Goal: Navigation & Orientation: Find specific page/section

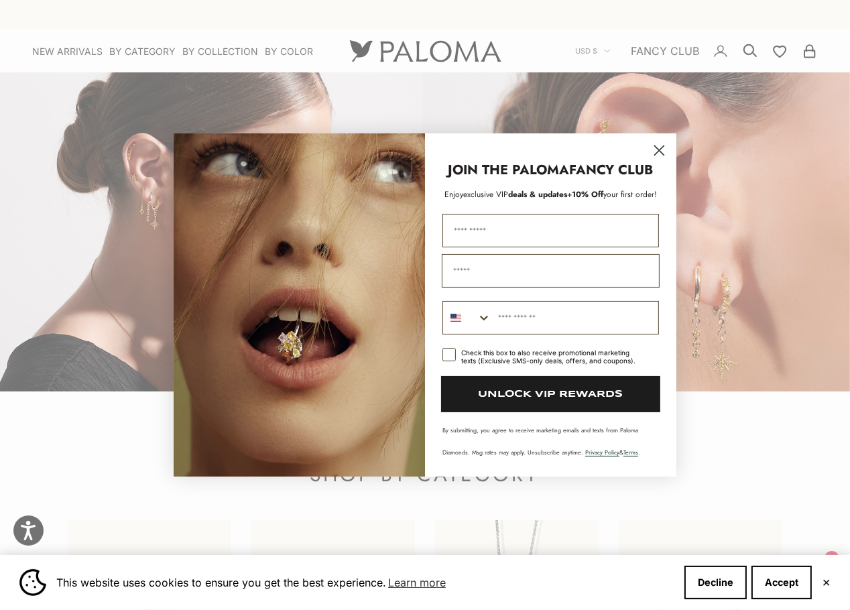
click at [656, 145] on circle "Close dialog" at bounding box center [659, 150] width 22 height 22
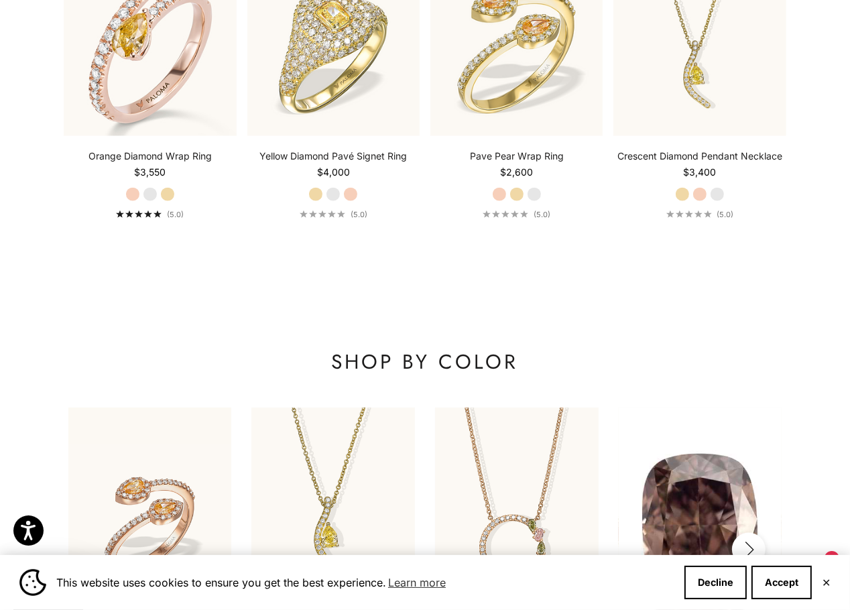
scroll to position [1767, 0]
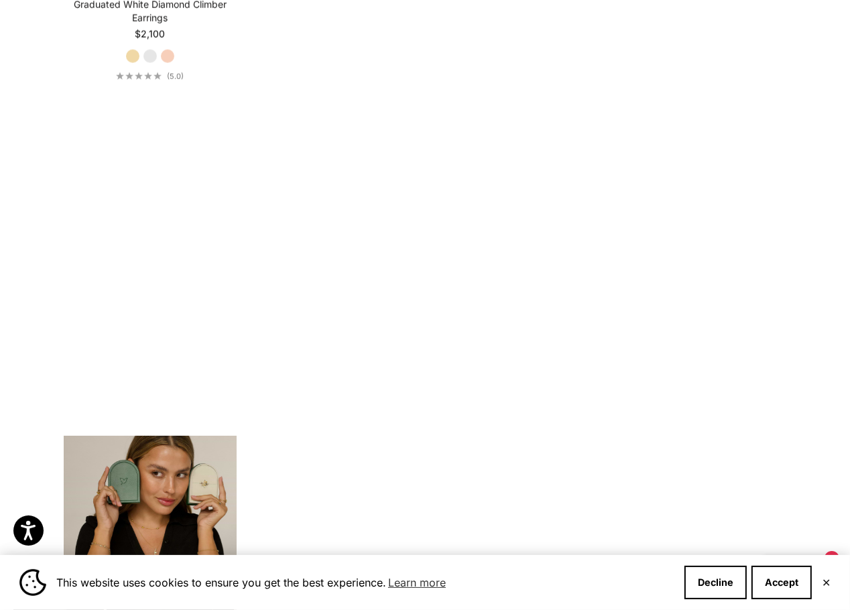
scroll to position [3070, 0]
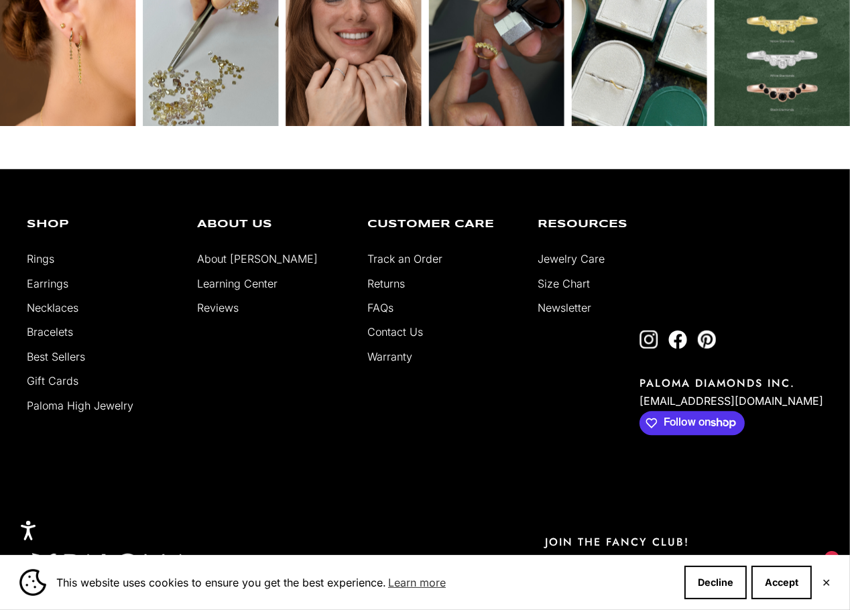
click at [254, 252] on link "About [PERSON_NAME]" at bounding box center [257, 258] width 121 height 13
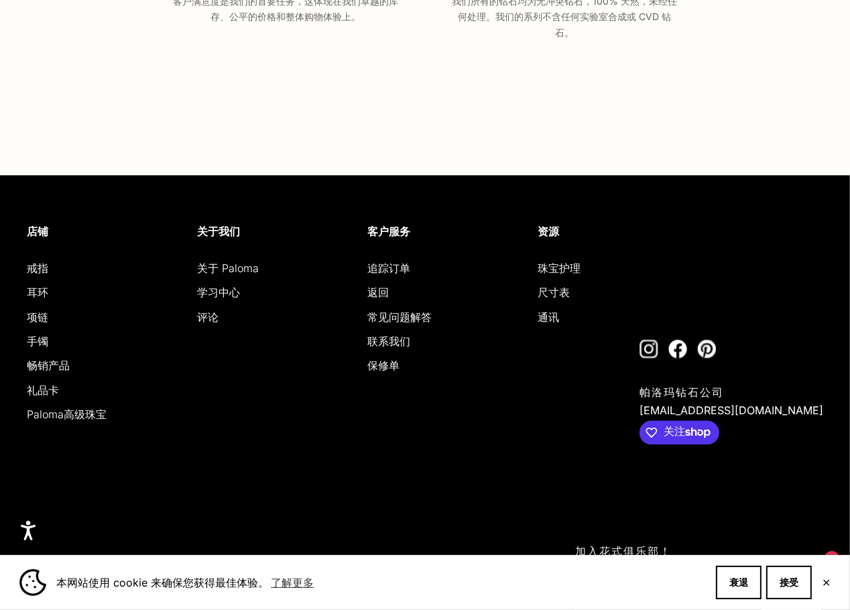
scroll to position [2440, 0]
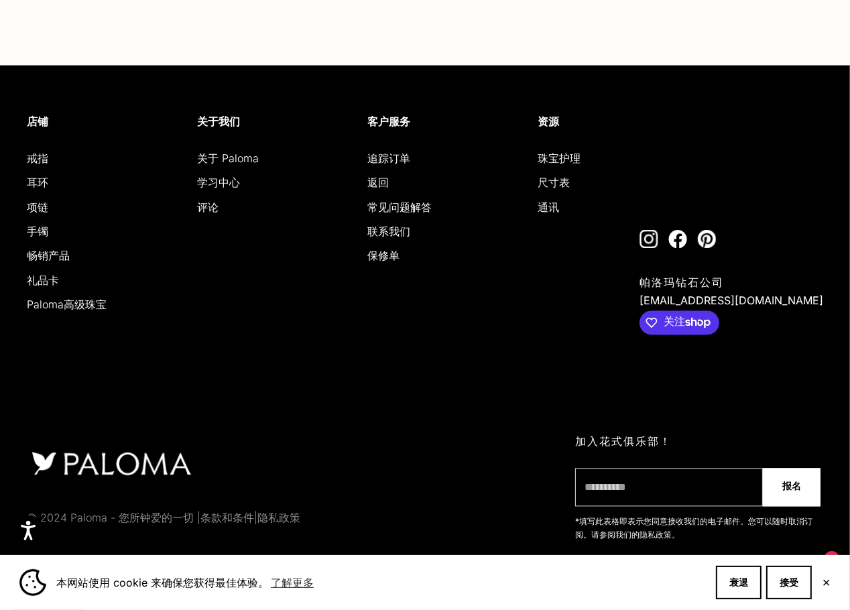
click at [396, 232] on font "联系我们" at bounding box center [388, 231] width 43 height 13
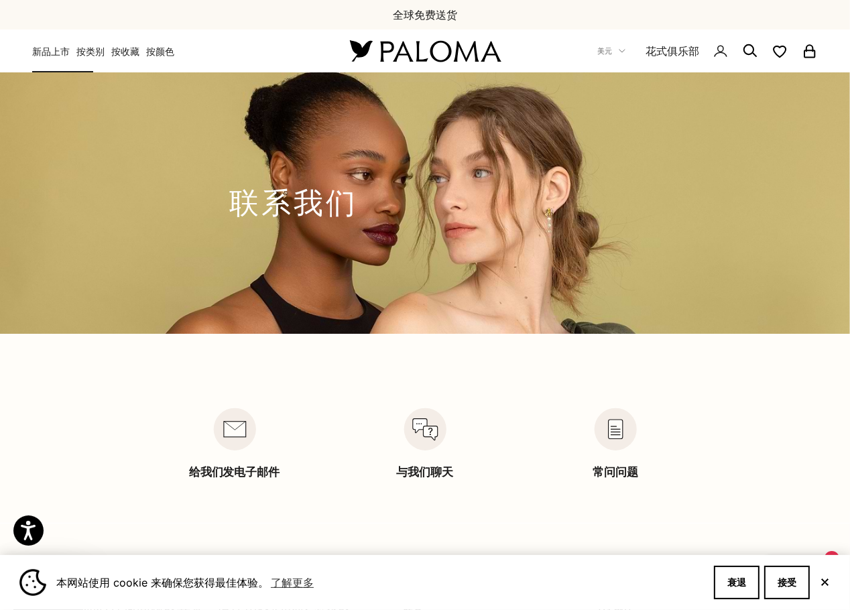
click at [55, 52] on font "新品上市" at bounding box center [51, 51] width 38 height 11
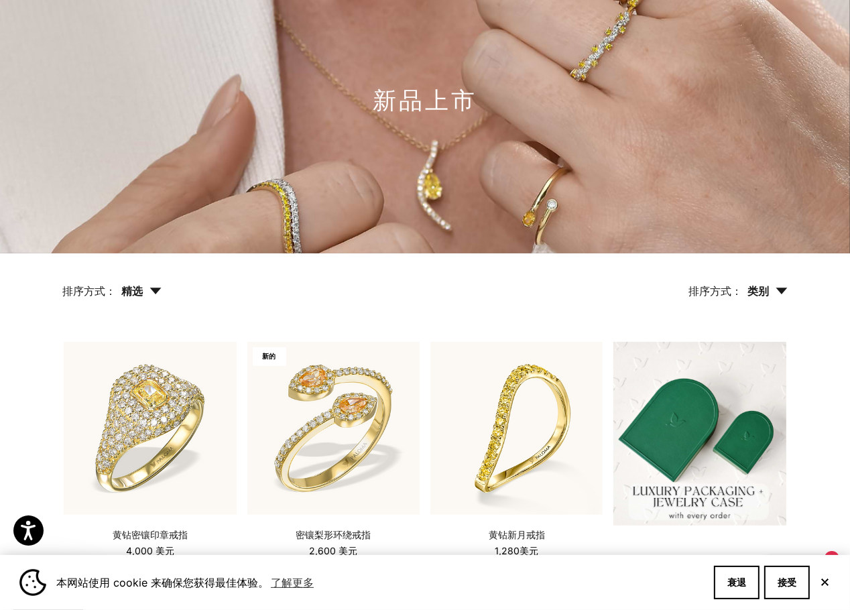
scroll to position [121, 0]
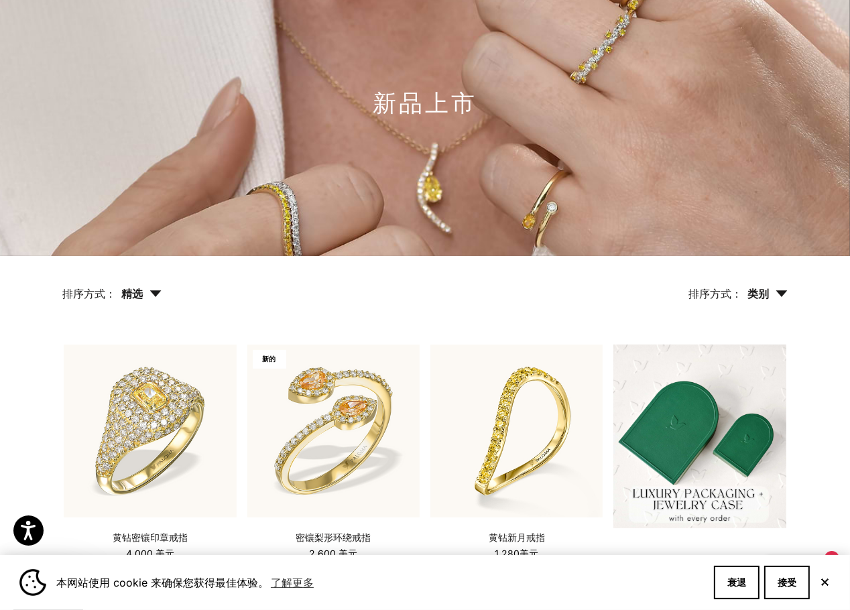
click at [784, 297] on span "类别" at bounding box center [768, 293] width 40 height 13
click at [152, 292] on icon "button" at bounding box center [156, 293] width 12 height 7
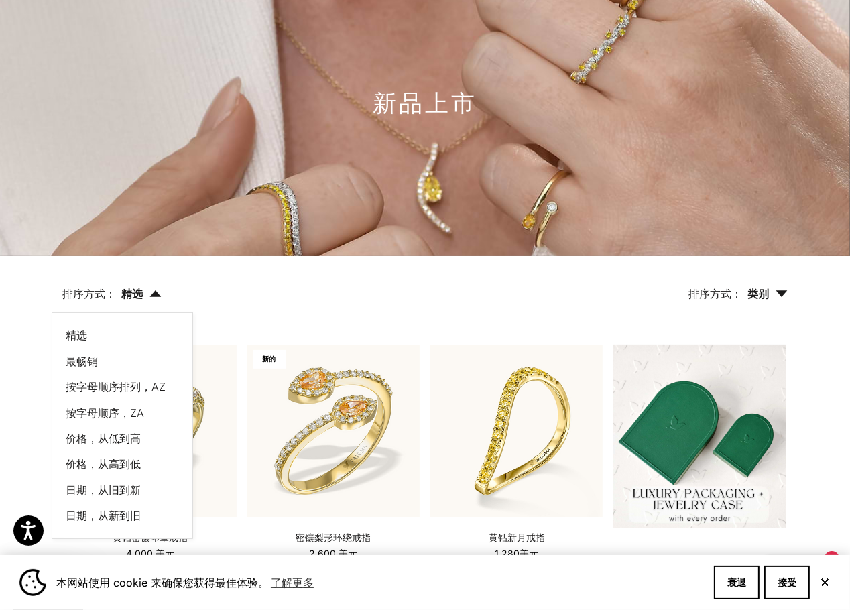
click at [131, 463] on font "价格，从高到低" at bounding box center [103, 463] width 75 height 13
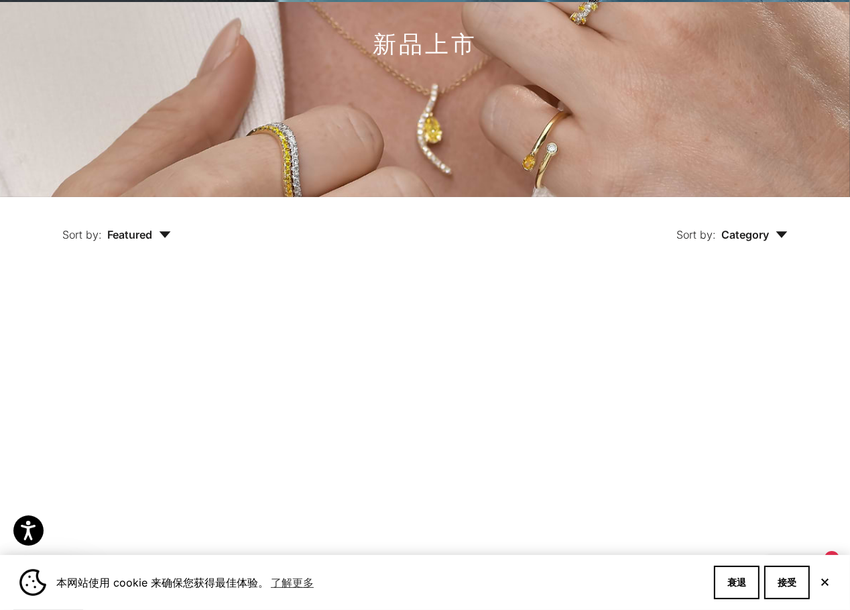
scroll to position [353, 0]
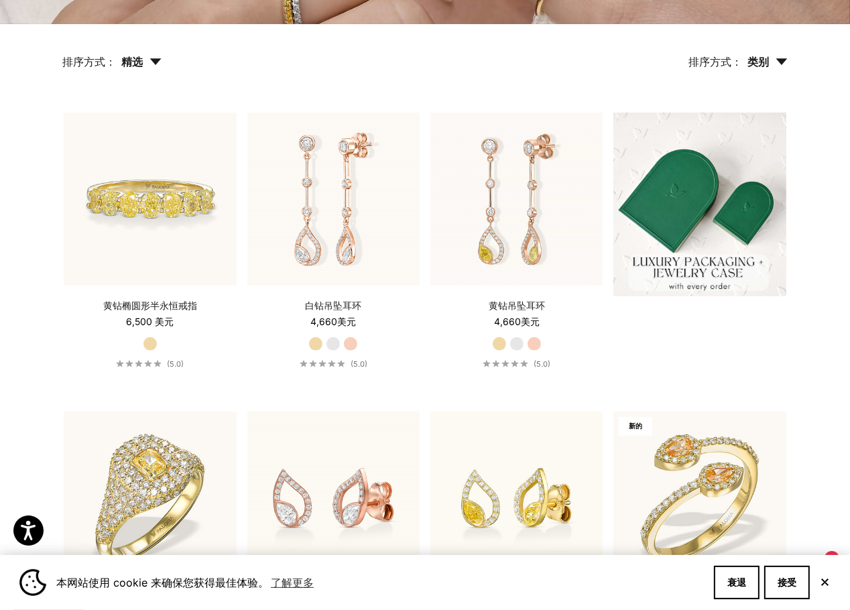
click at [161, 64] on icon "button" at bounding box center [156, 61] width 12 height 7
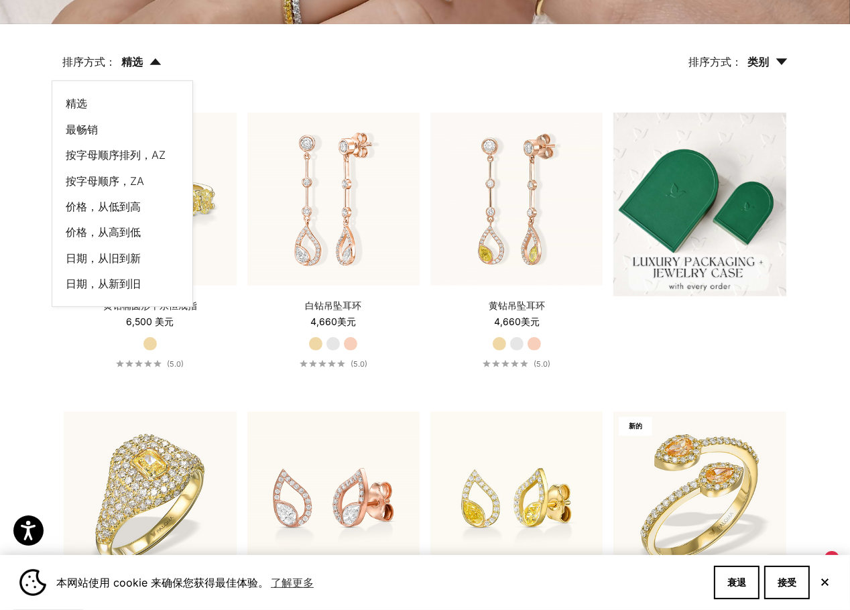
click at [126, 203] on font "价格，从低到高" at bounding box center [103, 206] width 75 height 13
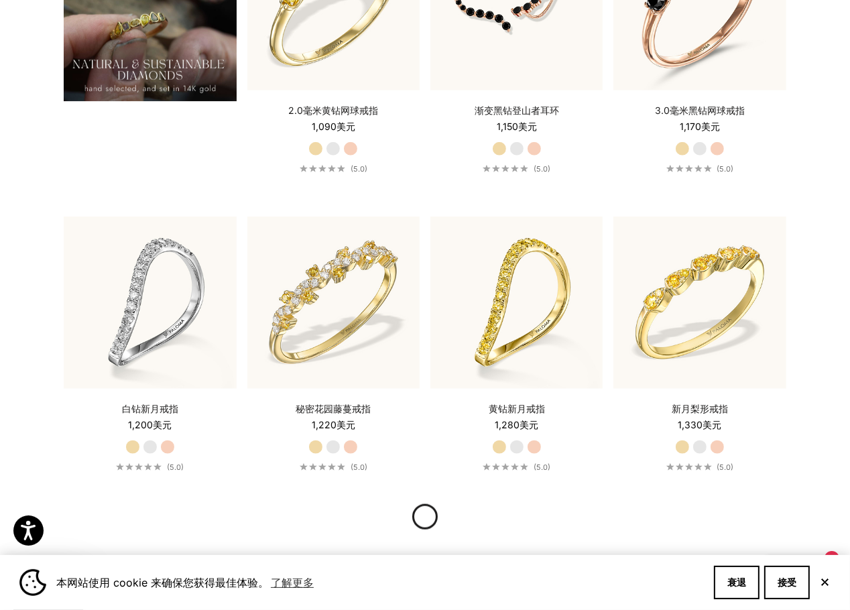
scroll to position [1085, 0]
